Goal: Task Accomplishment & Management: Manage account settings

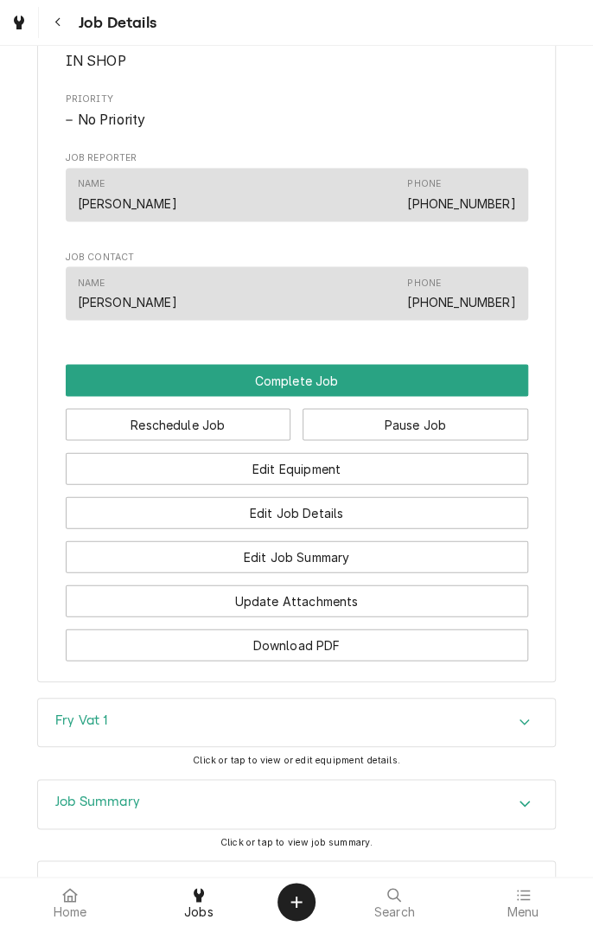
scroll to position [895, 0]
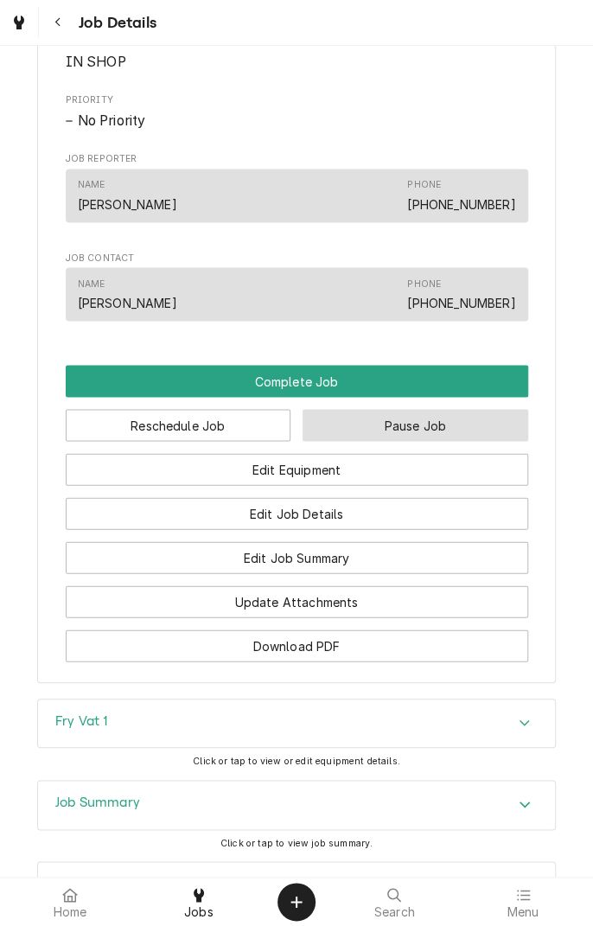
click at [446, 441] on button "Pause Job" at bounding box center [416, 425] width 226 height 32
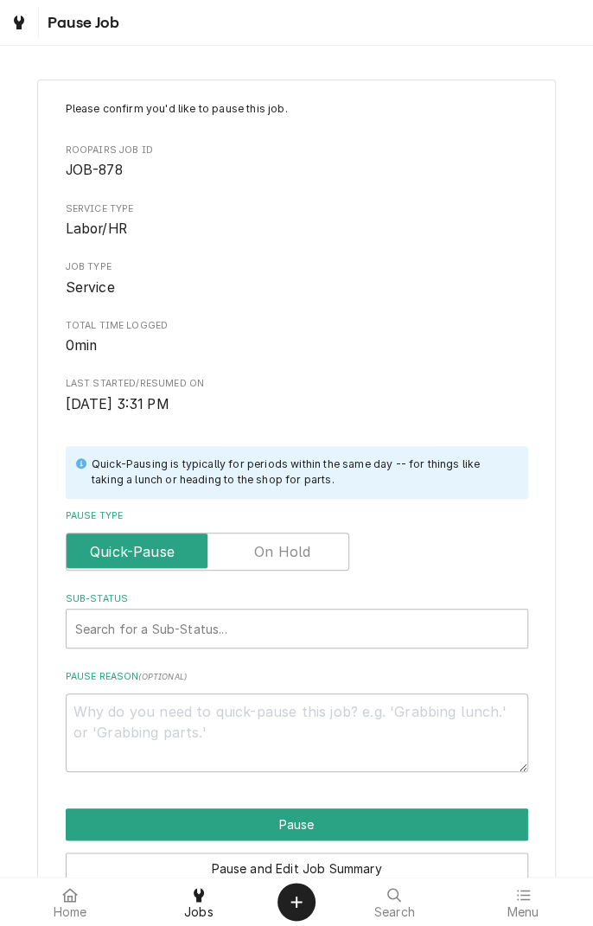
type textarea "x"
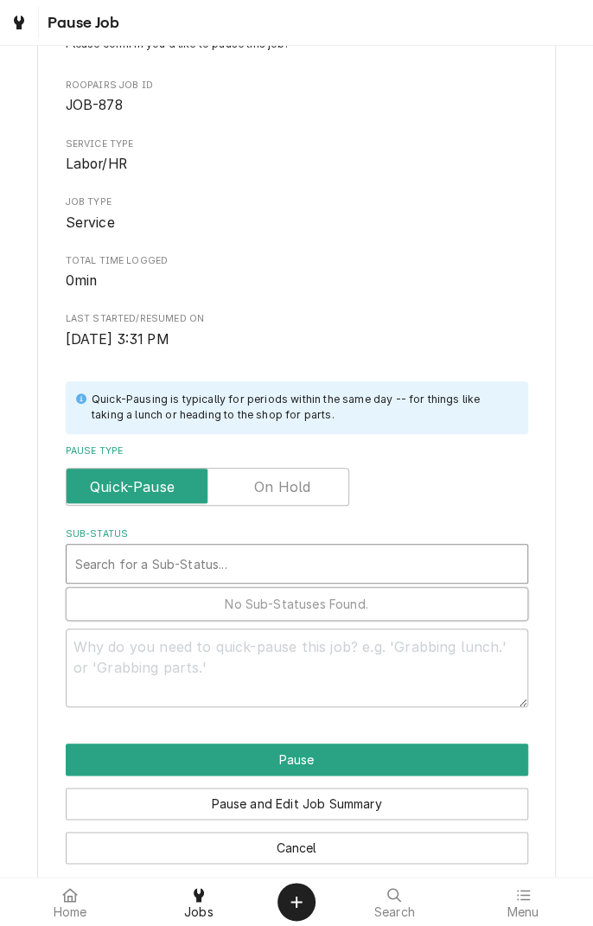
scroll to position [88, 0]
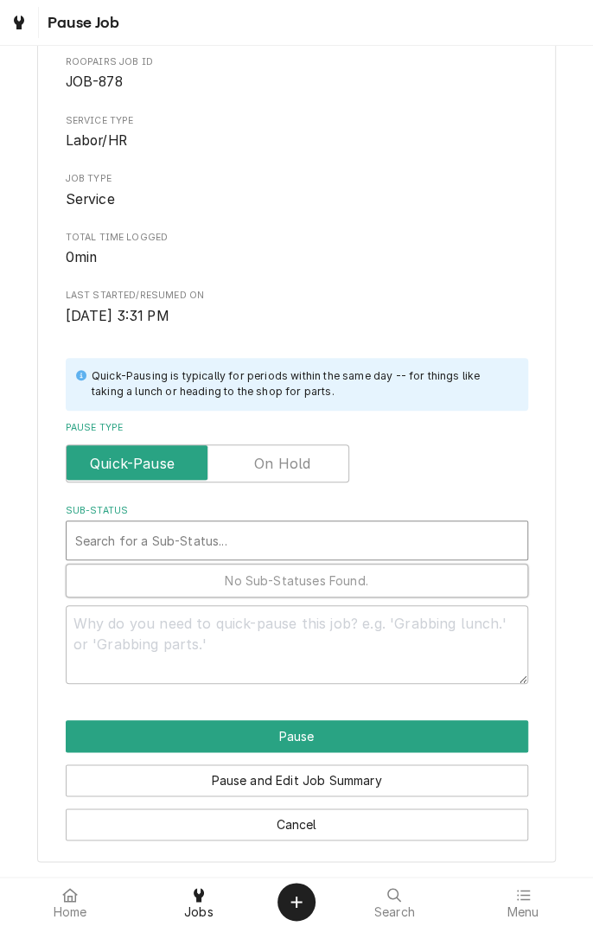
click at [307, 465] on label "Pause Type" at bounding box center [208, 464] width 284 height 38
click at [307, 465] on input "Pause Type" at bounding box center [208, 464] width 268 height 38
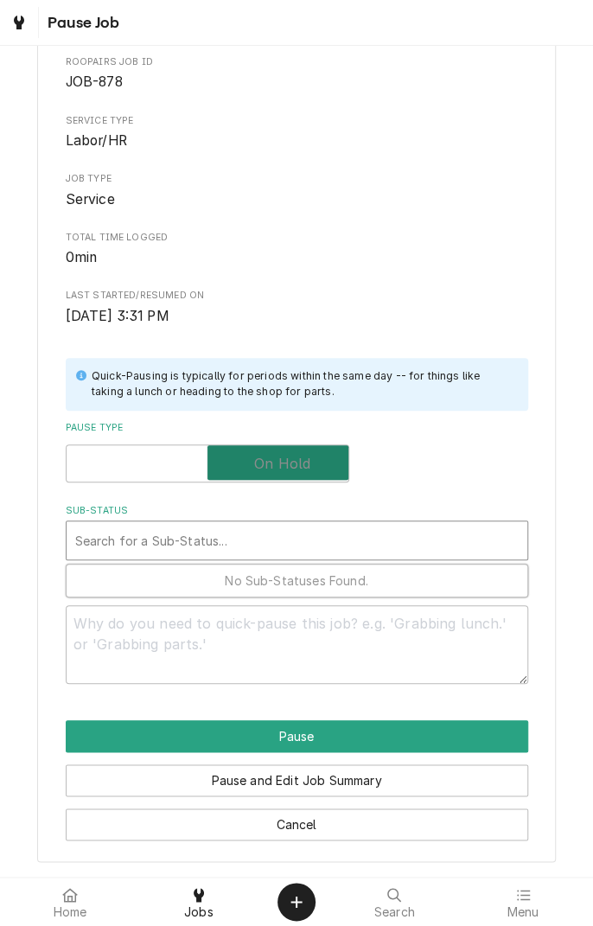
checkbox input "true"
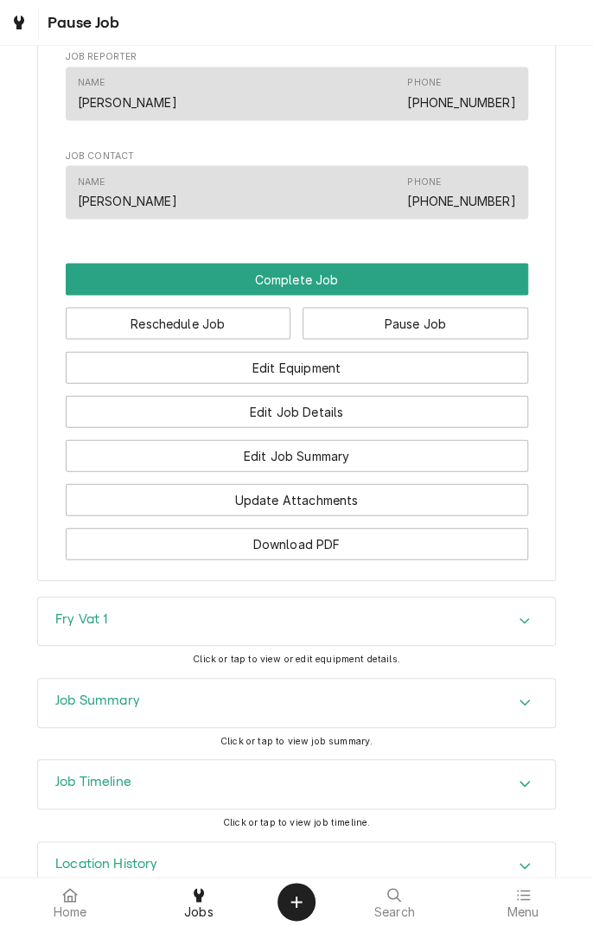
scroll to position [1061, 0]
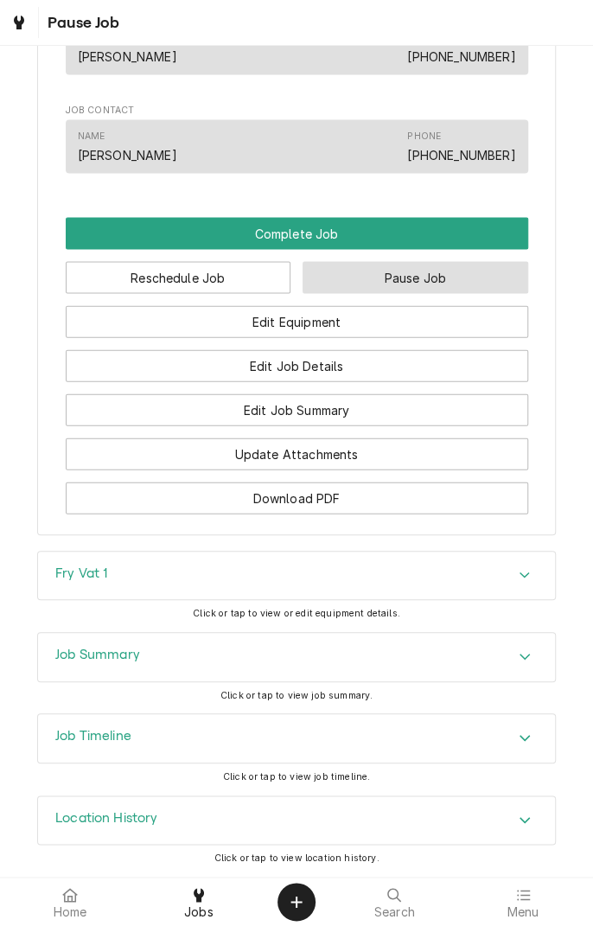
click at [431, 282] on button "Pause Job" at bounding box center [416, 277] width 226 height 32
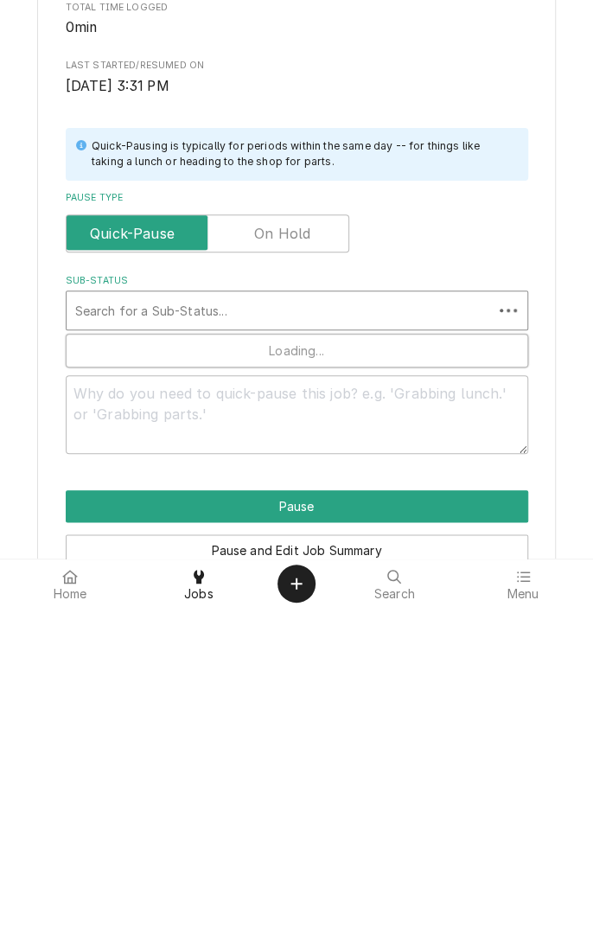
type textarea "x"
